Goal: Navigation & Orientation: Find specific page/section

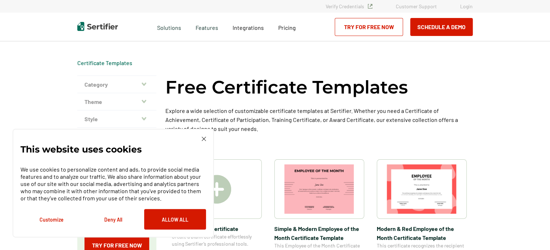
click at [113, 219] on button "Deny All" at bounding box center [113, 219] width 62 height 20
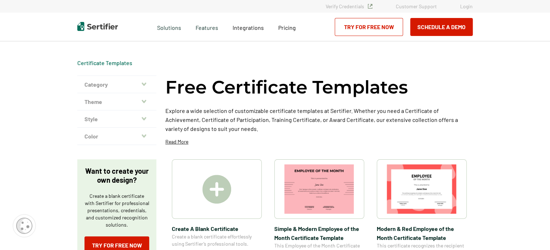
click at [137, 104] on button "Theme" at bounding box center [116, 101] width 79 height 17
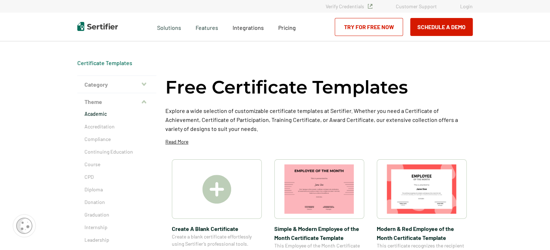
click at [102, 115] on p "Academic" at bounding box center [116, 113] width 65 height 7
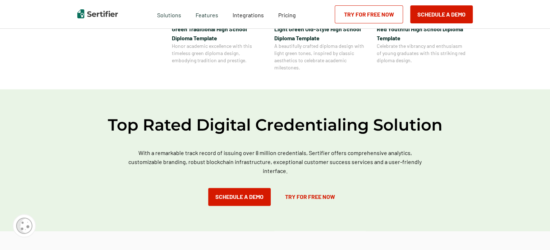
scroll to position [460, 0]
